Goal: Information Seeking & Learning: Learn about a topic

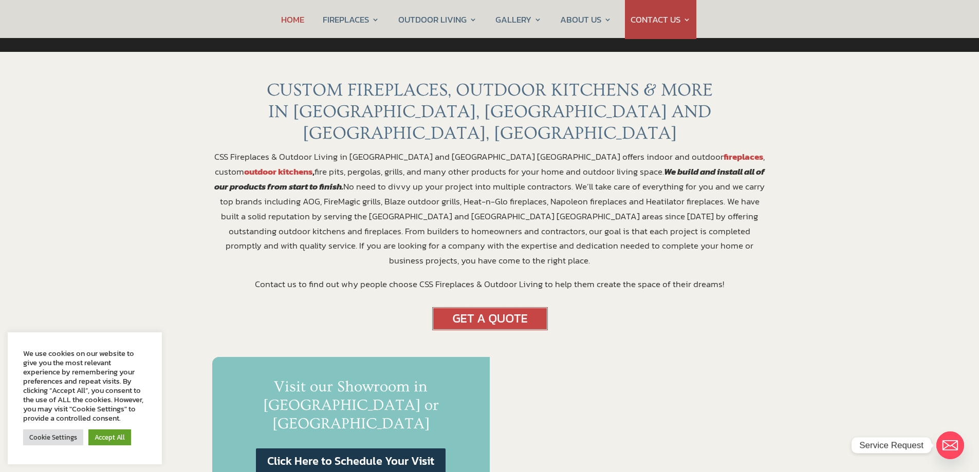
scroll to position [356, 0]
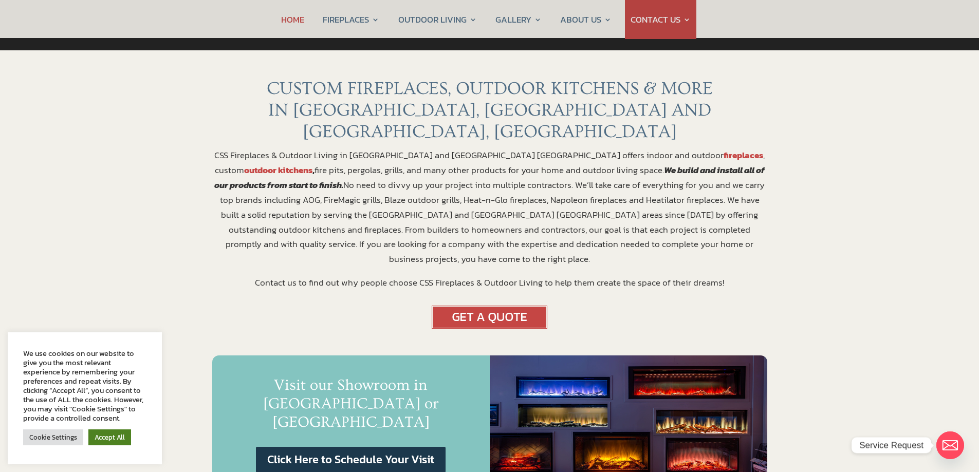
click at [105, 437] on link "Accept All" at bounding box center [109, 438] width 43 height 16
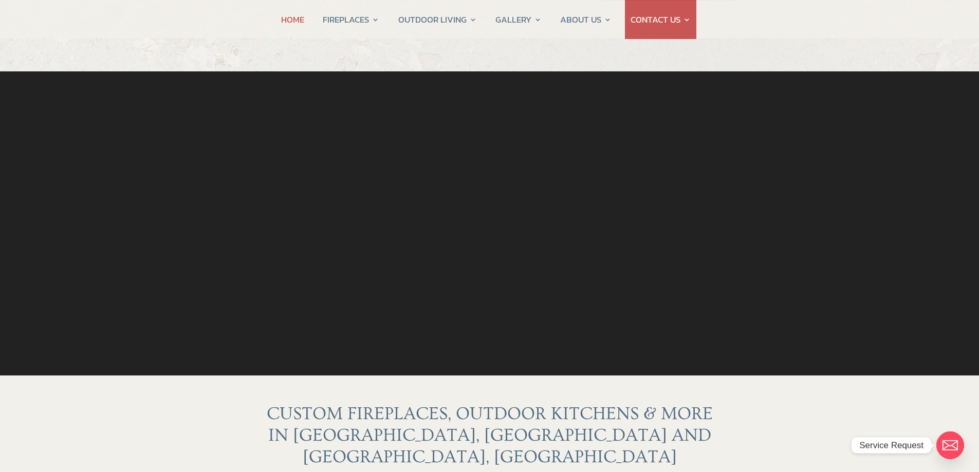
scroll to position [0, 0]
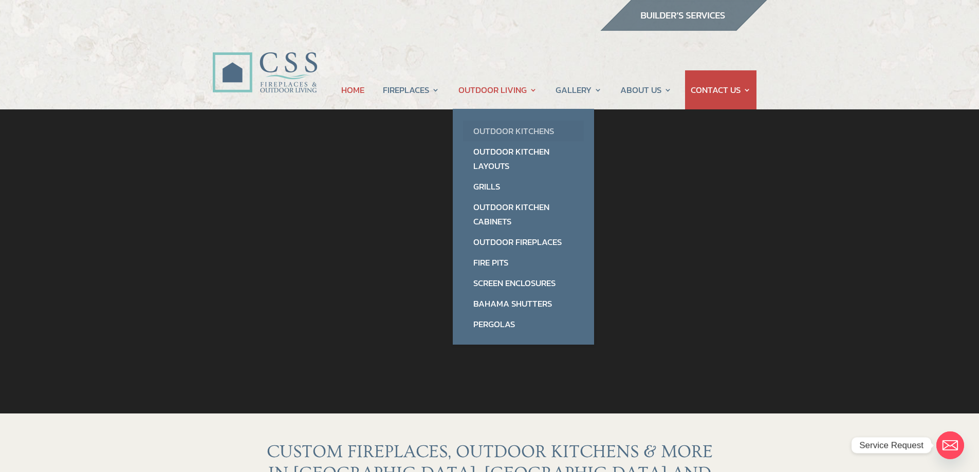
click at [523, 129] on link "Outdoor Kitchens" at bounding box center [523, 131] width 121 height 21
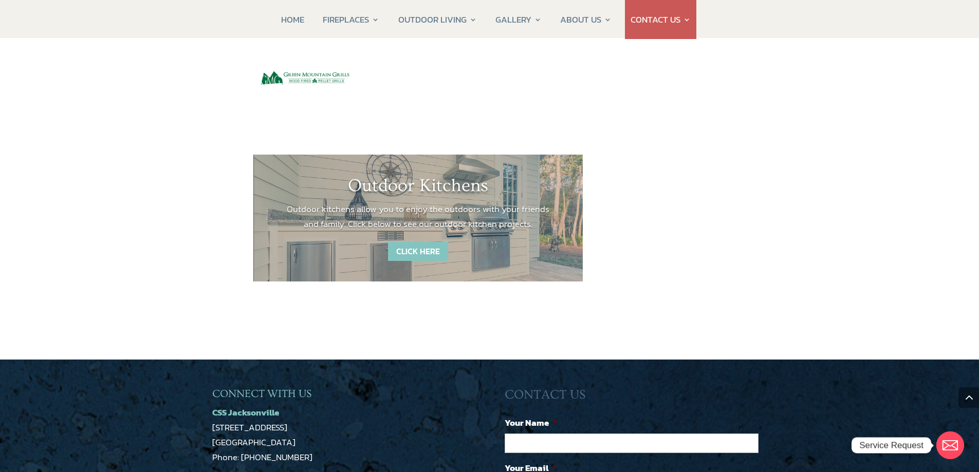
scroll to position [1416, 0]
click at [413, 241] on link "CLICK HERE" at bounding box center [418, 250] width 60 height 19
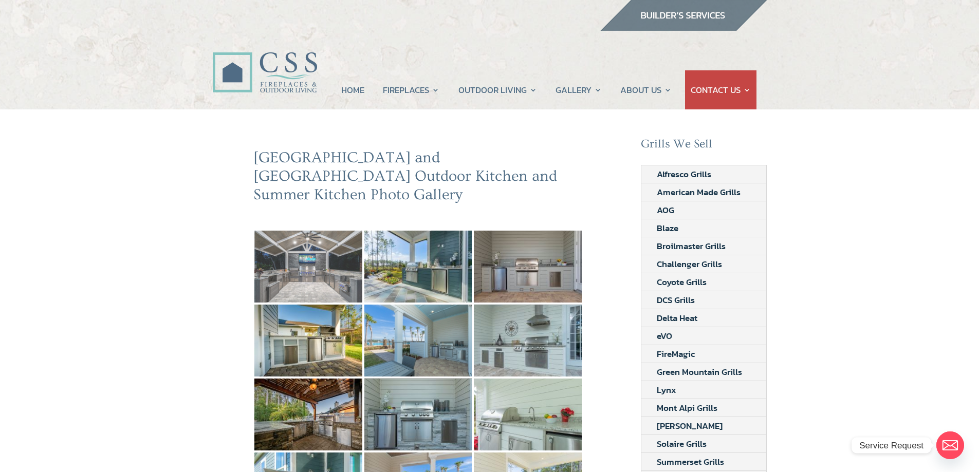
click at [324, 249] on img at bounding box center [308, 267] width 108 height 72
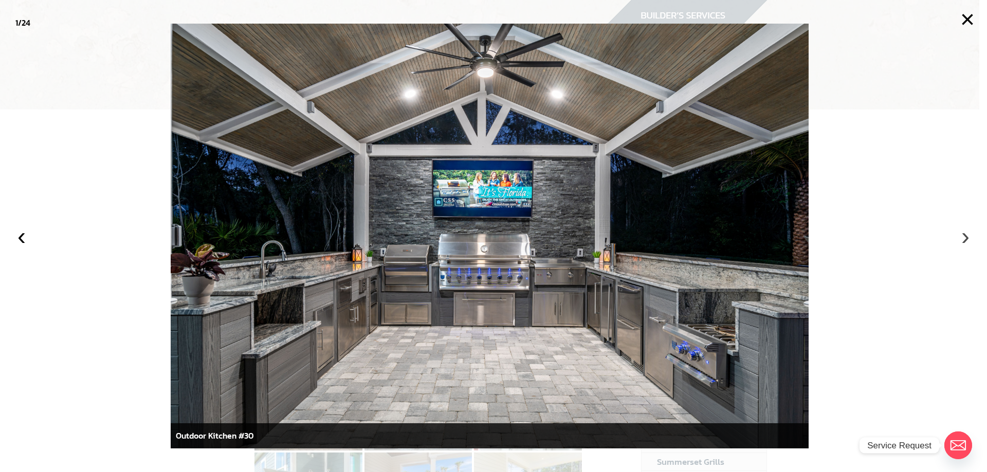
click at [964, 236] on button "›" at bounding box center [965, 236] width 23 height 23
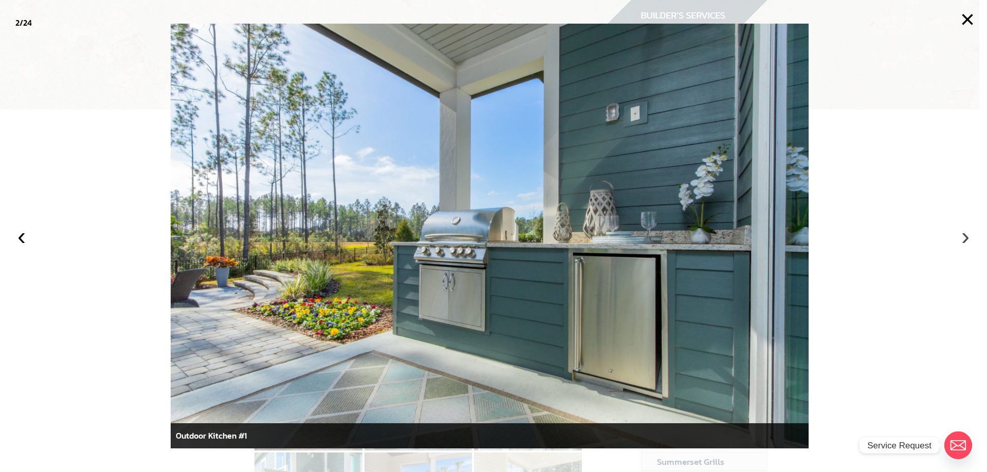
click at [964, 236] on button "›" at bounding box center [965, 236] width 23 height 23
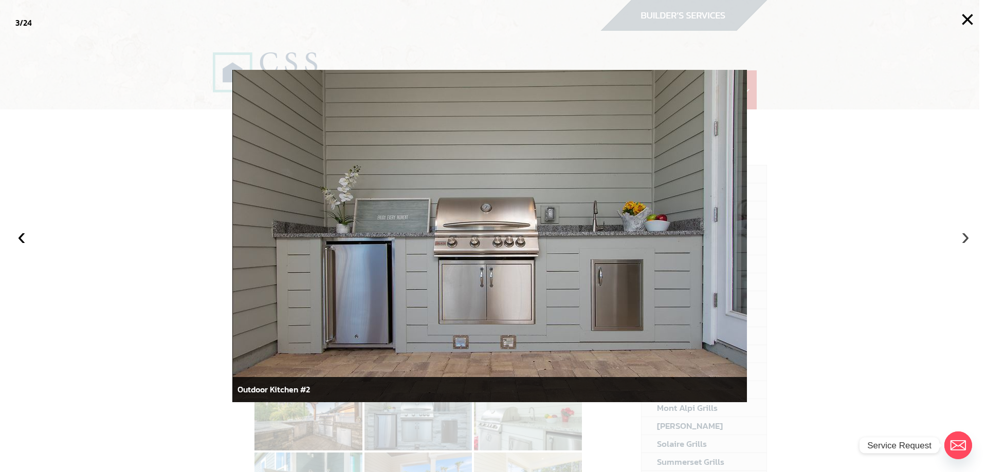
click at [965, 240] on button "›" at bounding box center [965, 236] width 23 height 23
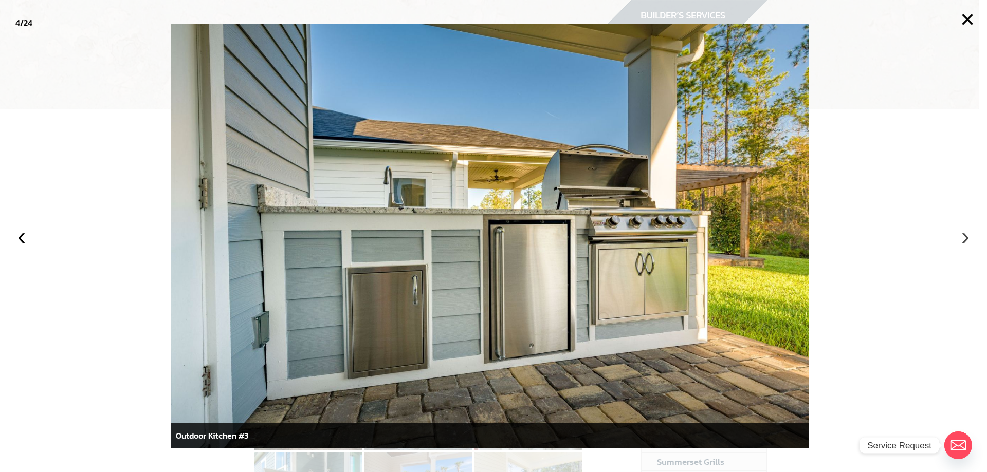
click at [963, 240] on button "›" at bounding box center [965, 236] width 23 height 23
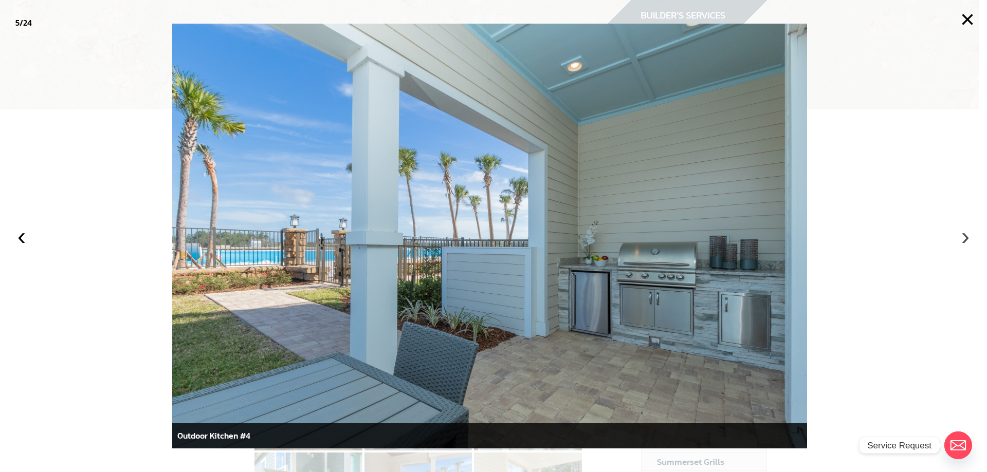
click at [963, 240] on button "›" at bounding box center [965, 236] width 23 height 23
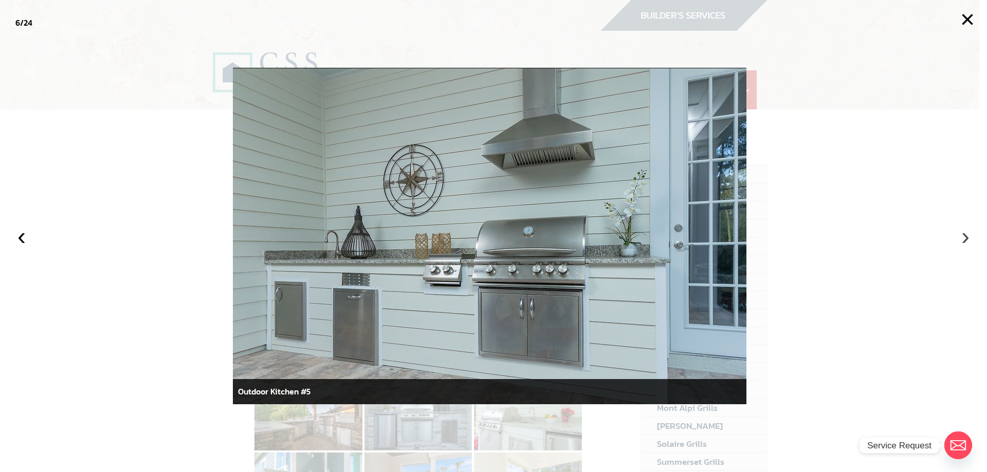
click at [963, 240] on button "›" at bounding box center [965, 236] width 23 height 23
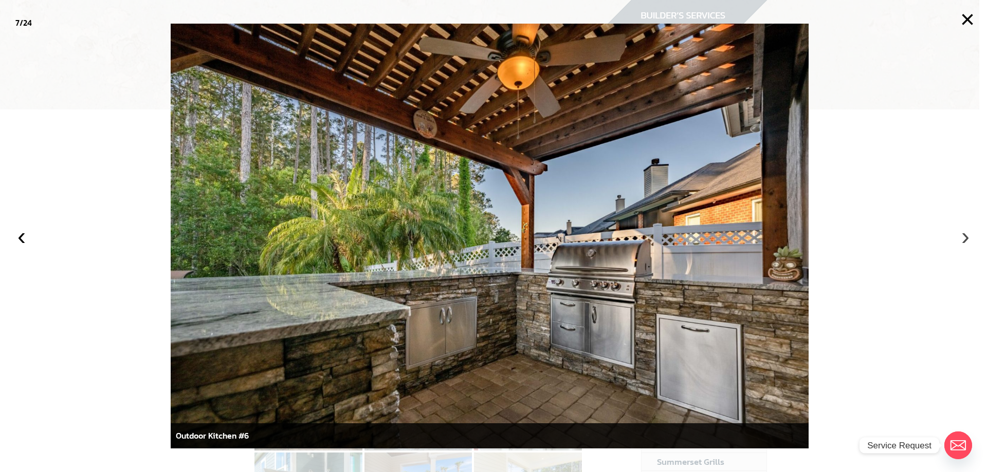
click at [963, 239] on button "›" at bounding box center [965, 236] width 23 height 23
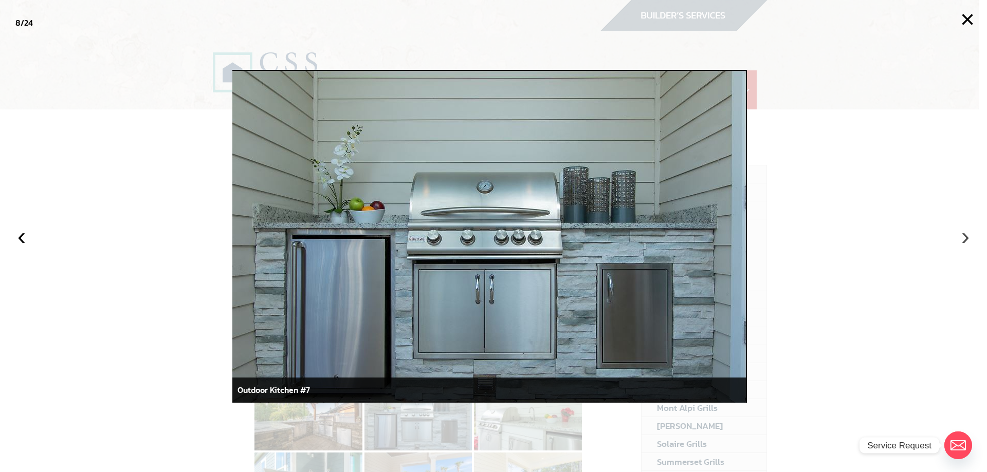
click at [963, 239] on button "›" at bounding box center [965, 236] width 23 height 23
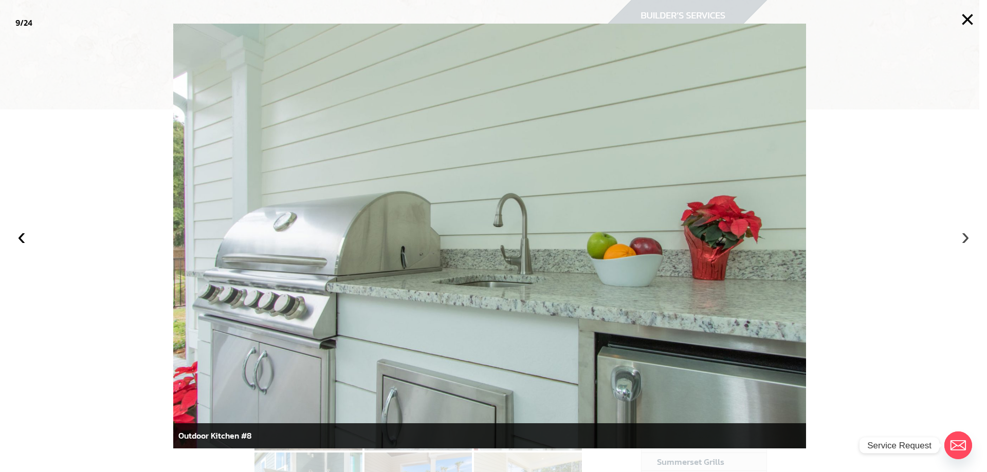
click at [963, 239] on button "›" at bounding box center [965, 236] width 23 height 23
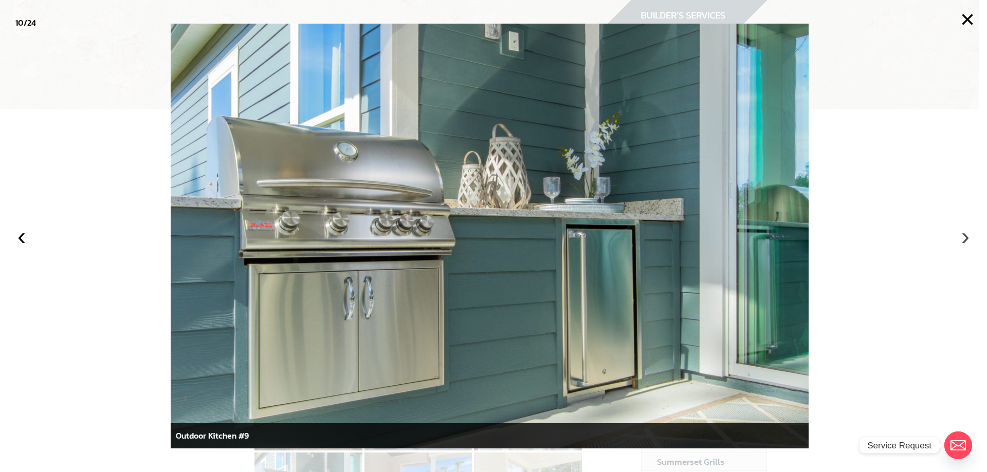
click at [963, 239] on button "›" at bounding box center [965, 236] width 23 height 23
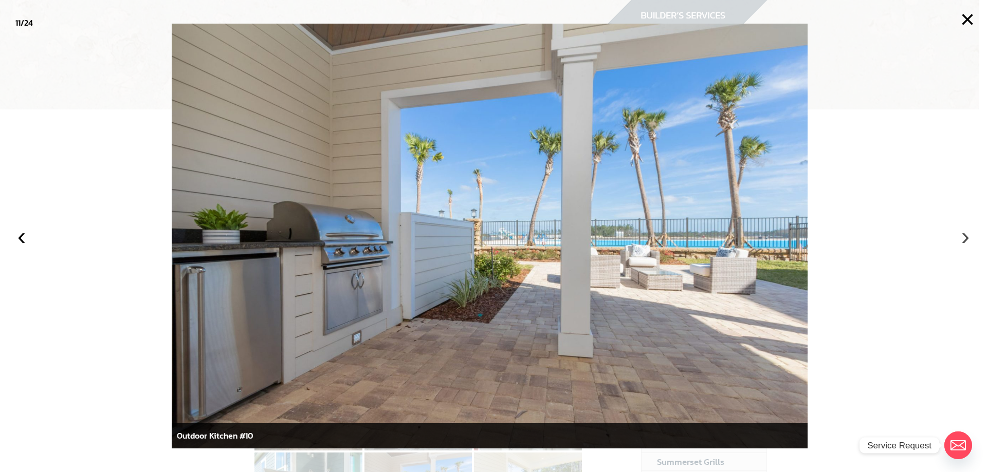
click at [963, 239] on button "›" at bounding box center [965, 236] width 23 height 23
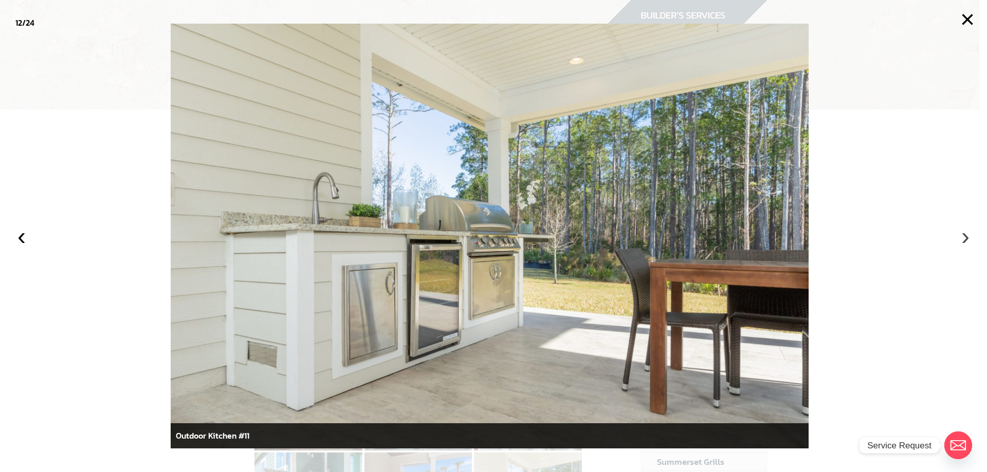
click at [963, 239] on button "›" at bounding box center [965, 236] width 23 height 23
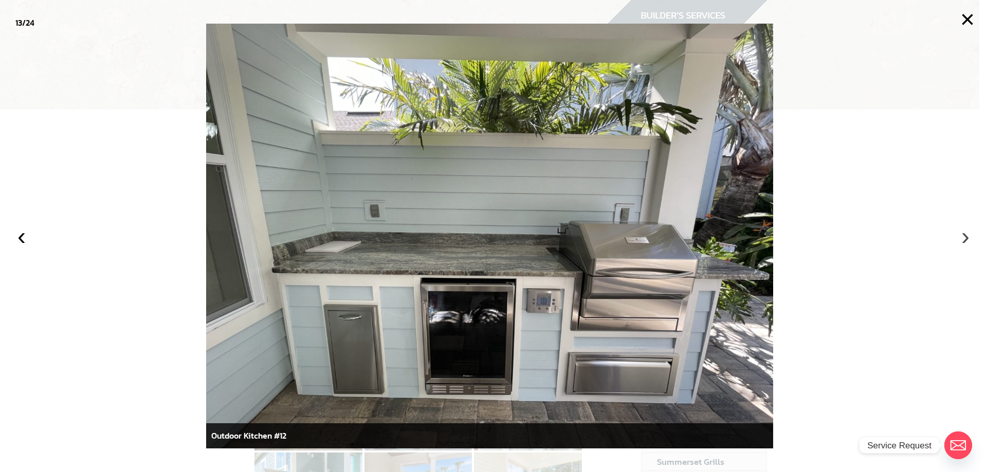
click at [963, 239] on button "›" at bounding box center [965, 236] width 23 height 23
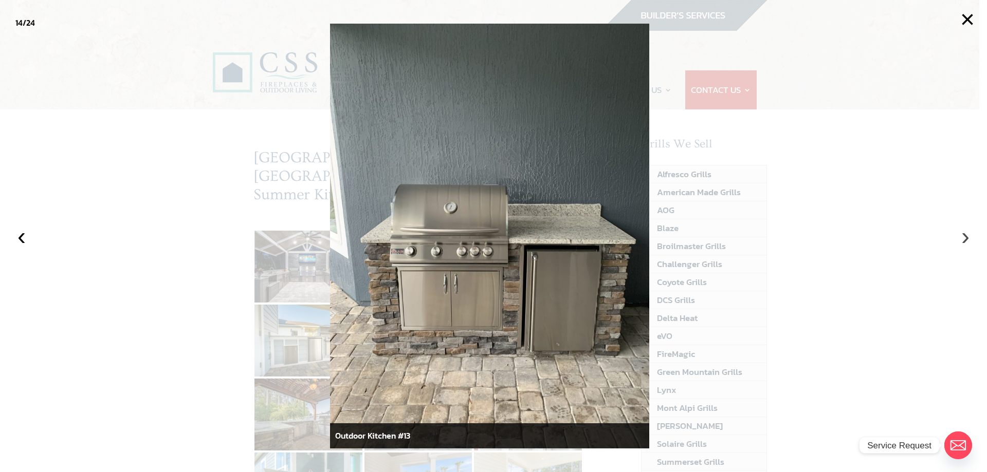
click at [963, 239] on button "›" at bounding box center [965, 236] width 23 height 23
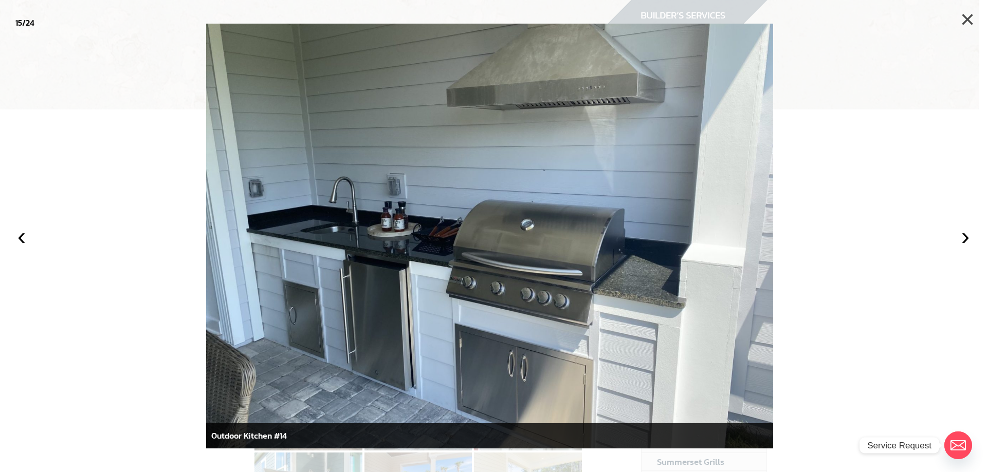
click at [963, 19] on button "×" at bounding box center [967, 19] width 23 height 23
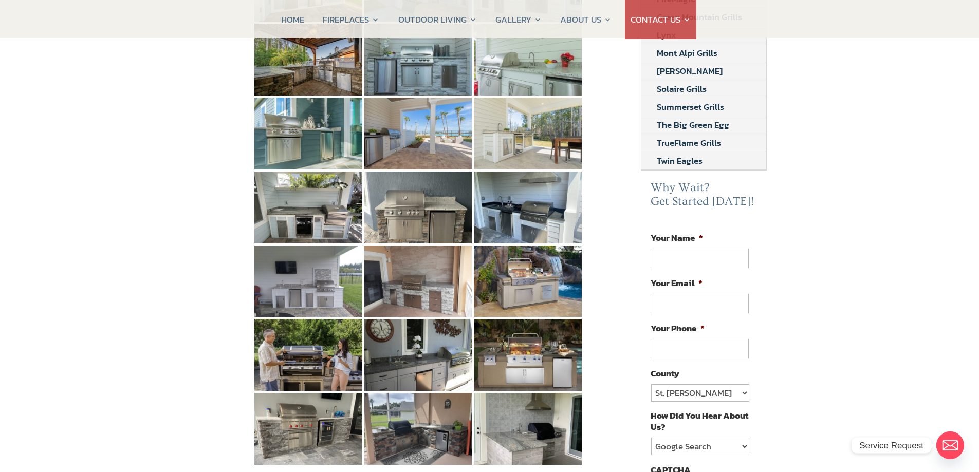
scroll to position [402, 0]
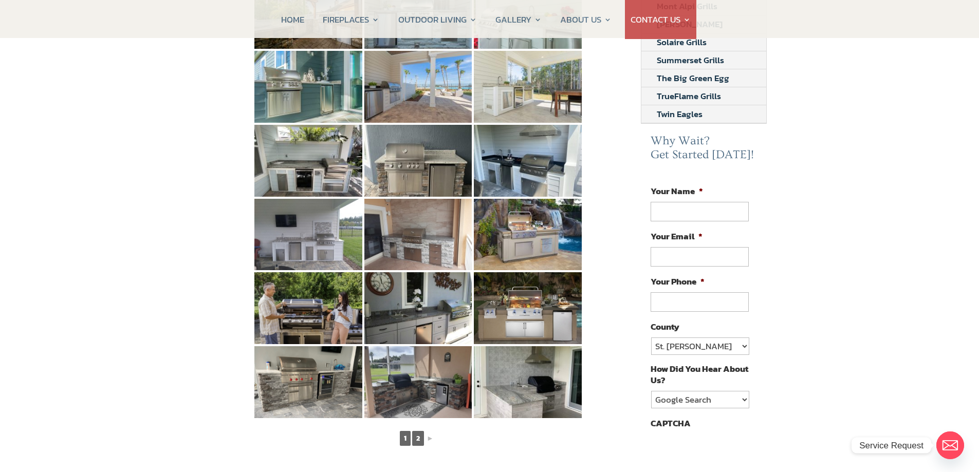
click at [417, 431] on link "2" at bounding box center [418, 438] width 12 height 15
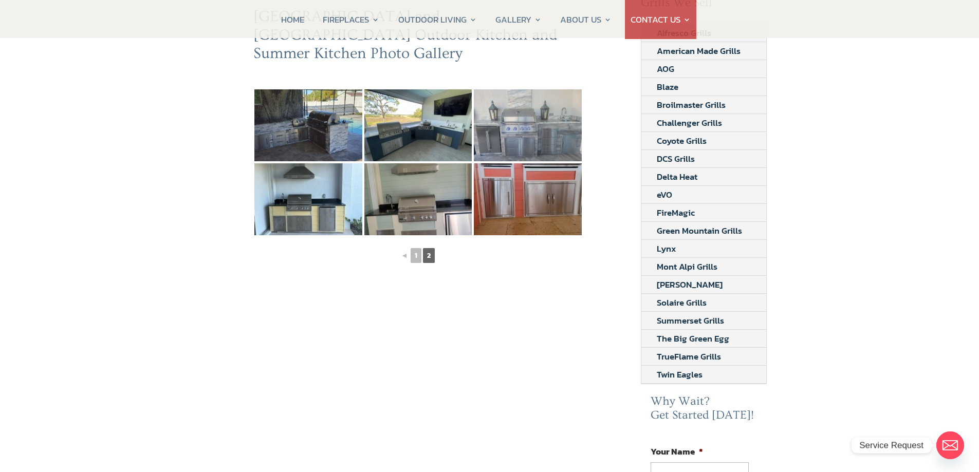
scroll to position [0, 0]
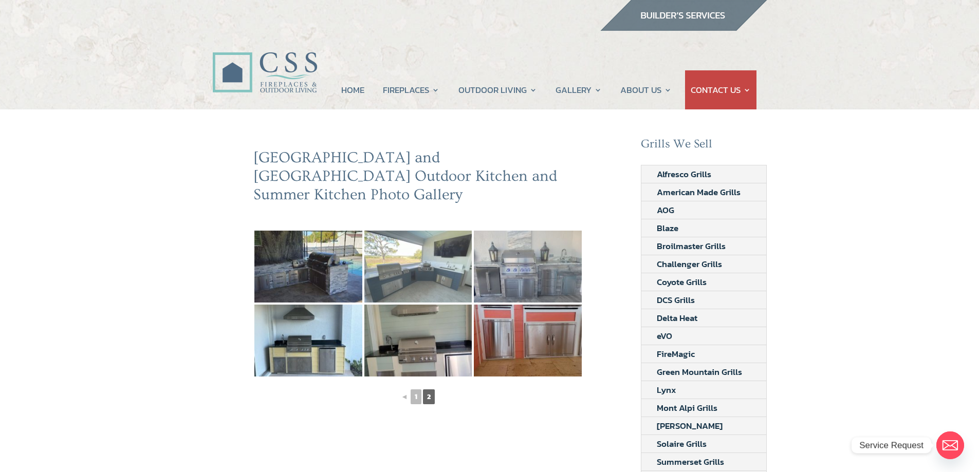
click at [386, 248] on img at bounding box center [418, 267] width 108 height 72
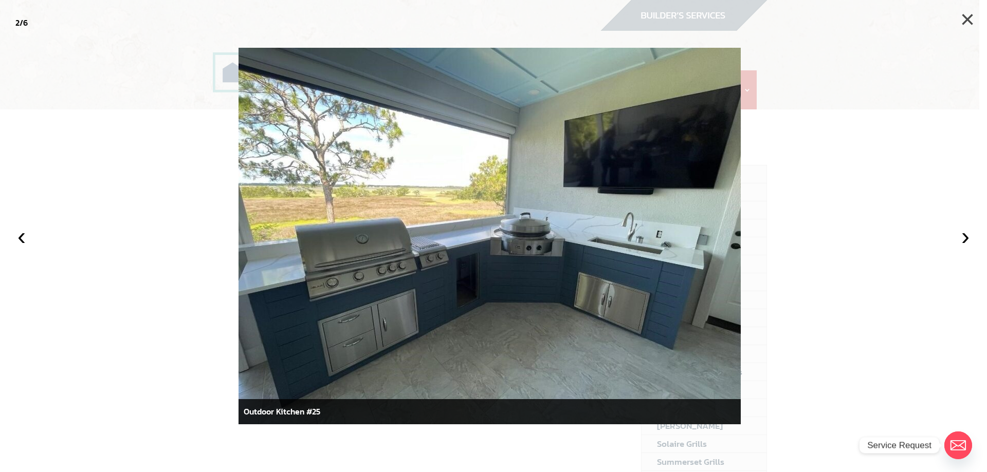
click at [968, 21] on button "×" at bounding box center [967, 19] width 23 height 23
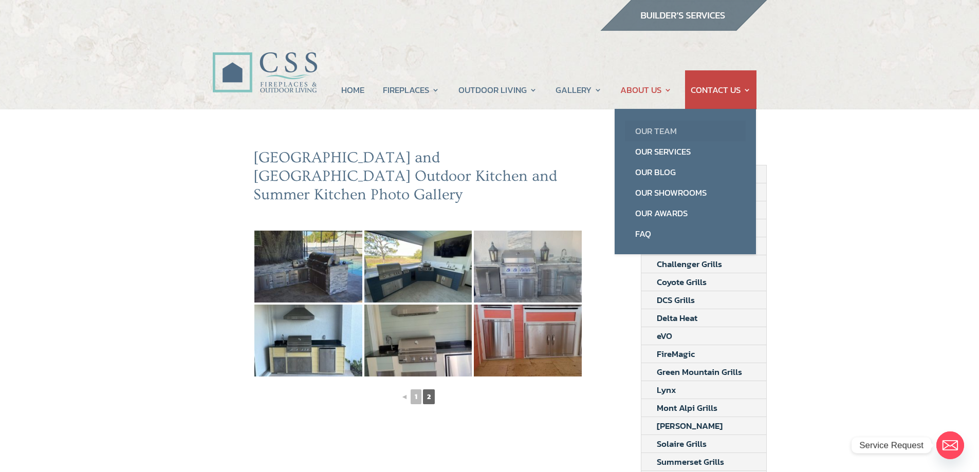
click at [660, 131] on link "Our Team" at bounding box center [685, 131] width 121 height 21
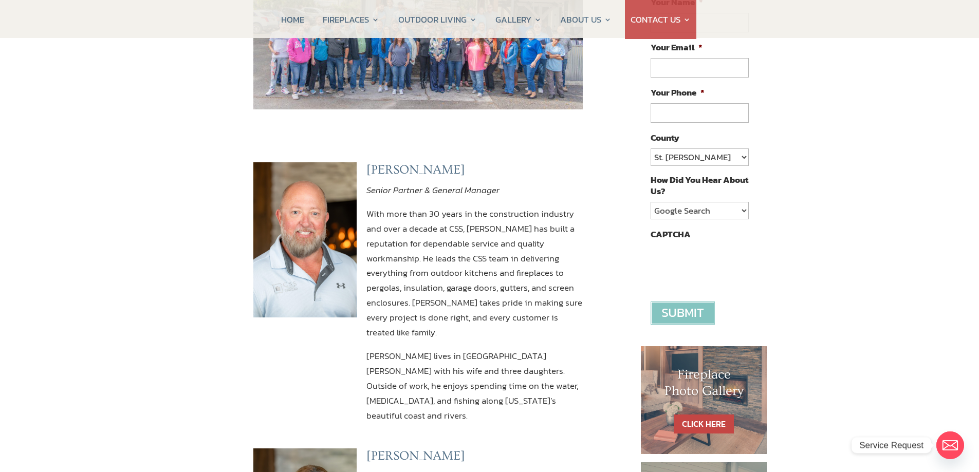
scroll to position [66, 0]
